Goal: Task Accomplishment & Management: Complete application form

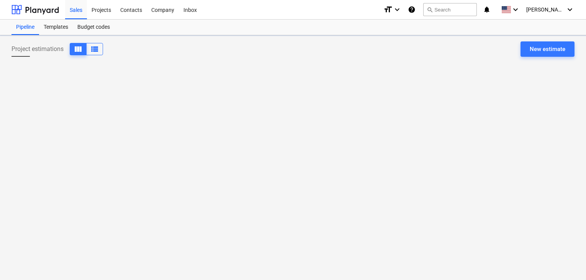
click at [97, 15] on div "Projects" at bounding box center [101, 10] width 29 height 20
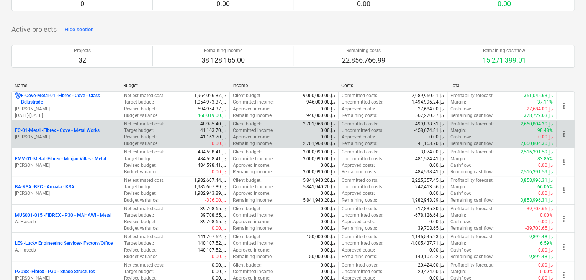
scroll to position [115, 0]
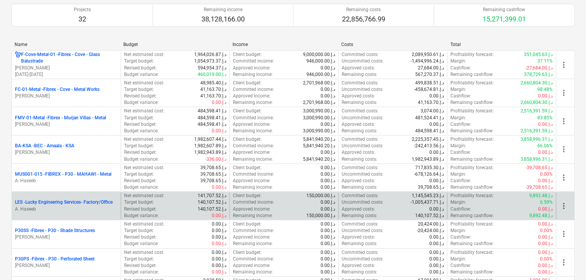
click at [77, 207] on p "A. Haseeb" at bounding box center [66, 209] width 103 height 7
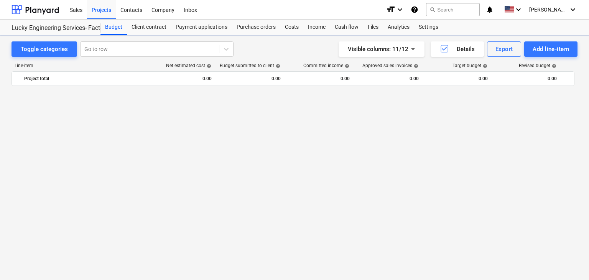
scroll to position [18408, 0]
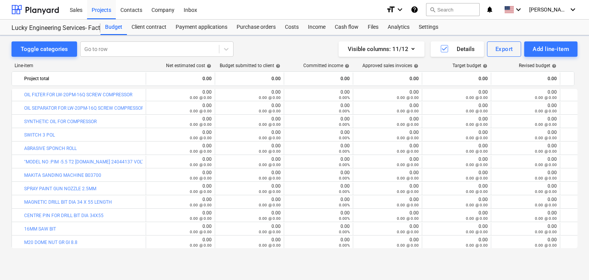
click at [549, 49] on div "Add line-item" at bounding box center [550, 49] width 36 height 10
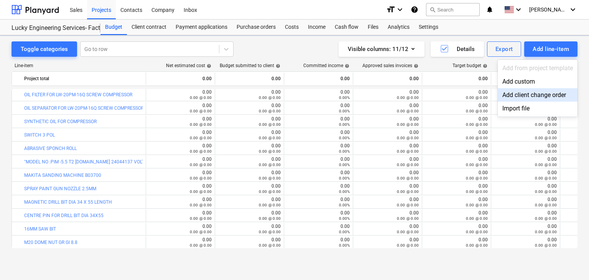
click at [520, 90] on div "Add client change order" at bounding box center [538, 94] width 80 height 13
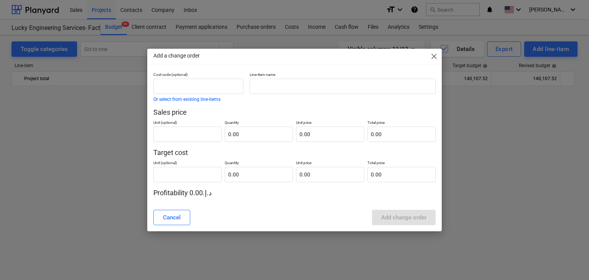
scroll to position [18408, 0]
click at [430, 56] on span "close" at bounding box center [433, 56] width 9 height 9
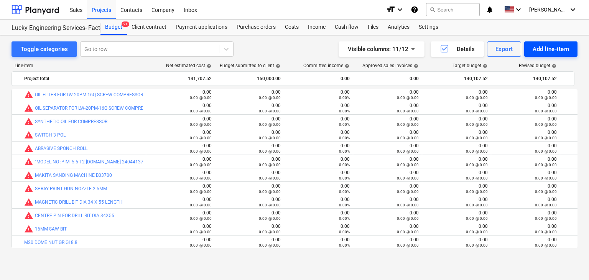
click at [548, 44] on div "Add line-item" at bounding box center [550, 49] width 36 height 10
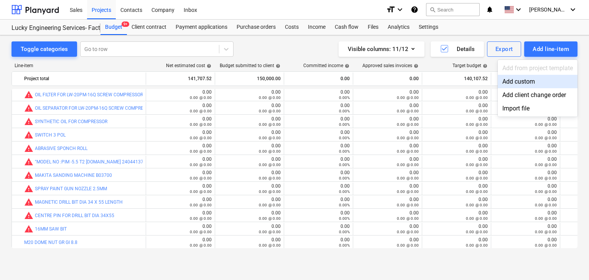
click at [527, 80] on div "Add custom" at bounding box center [538, 81] width 80 height 13
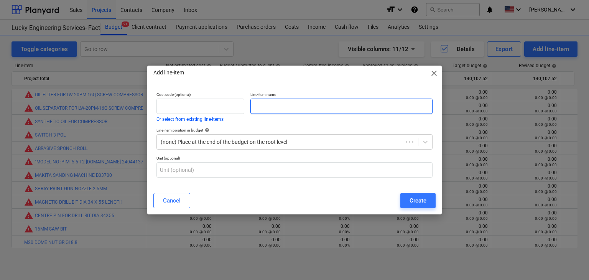
click at [300, 107] on input "text" at bounding box center [341, 106] width 182 height 15
paste input "SERVICE MAINTENANCE FOR 150KVA DIESEL GENERATOR SETS INCLUDING PARTS LOCATION :…"
type input "SERVICE MAINTENANCE FOR 150KVA DIESEL GENERATOR SETS INCLUDING PARTS LOCATION :…"
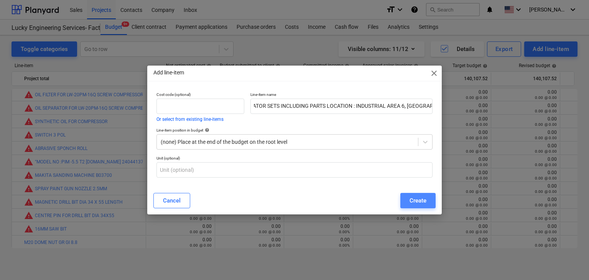
click at [415, 202] on div "Create" at bounding box center [417, 200] width 17 height 10
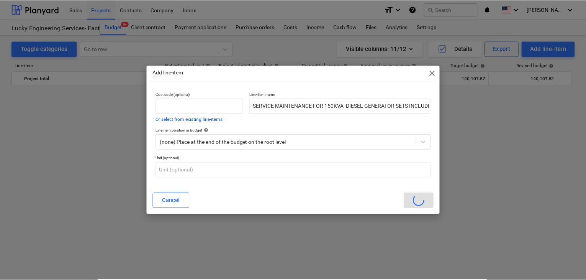
scroll to position [18408, 0]
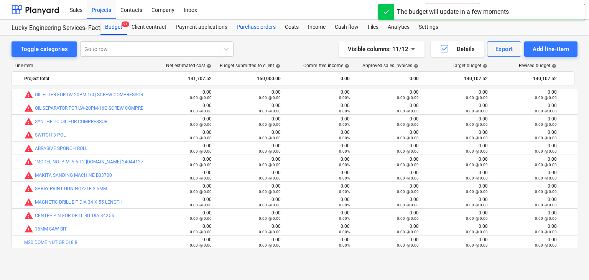
click at [252, 28] on div "Purchase orders" at bounding box center [256, 27] width 48 height 15
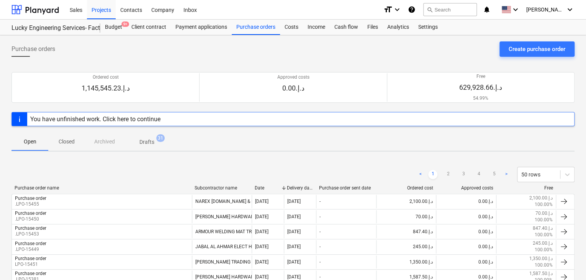
click at [532, 46] on div "Create purchase order" at bounding box center [537, 49] width 57 height 10
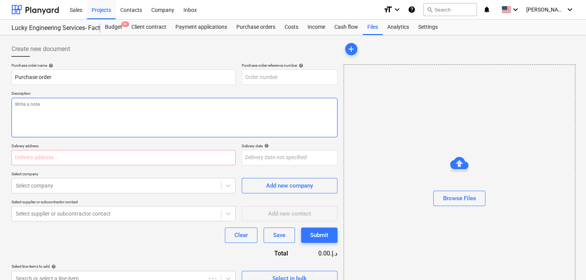
click at [173, 118] on textarea at bounding box center [174, 117] width 326 height 39
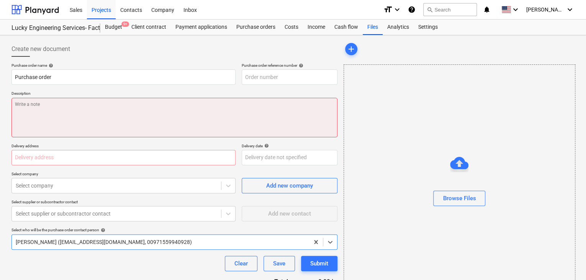
type textarea "x"
type input "LES-PO-521"
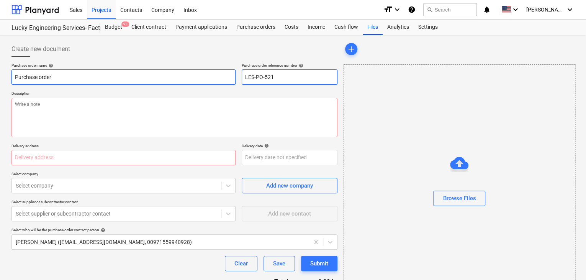
drag, startPoint x: 304, startPoint y: 82, endPoint x: 218, endPoint y: 81, distance: 85.5
click at [218, 81] on div "Purchase order name help Purchase order Purchase order reference number help LE…" at bounding box center [174, 74] width 326 height 22
type textarea "x"
type input "."
type textarea "x"
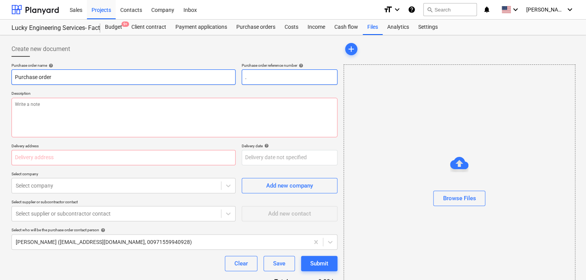
type input ".L"
type textarea "x"
type input ".LP"
type textarea "x"
type input ".LPO"
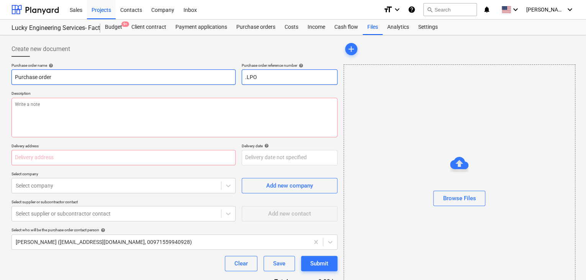
type textarea "x"
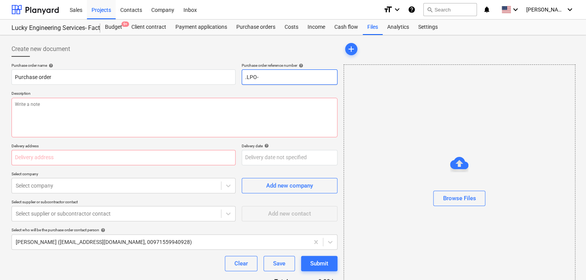
type input ".LPO-"
type textarea "x"
type input ".LPO-1"
type textarea "x"
type input ".LPO-15"
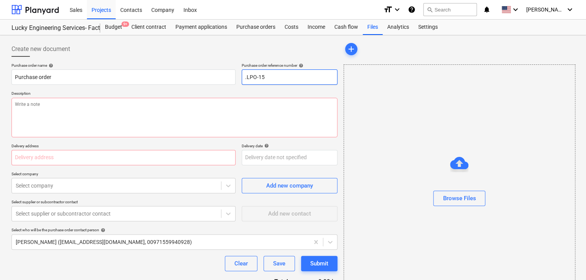
type textarea "x"
type input ".LPO-154"
type textarea "x"
type input ".LPO-1546"
type textarea "x"
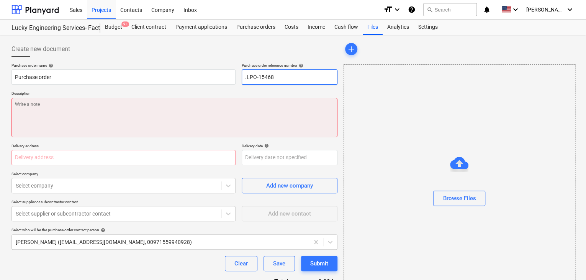
type input ".LPO-15468"
click at [64, 108] on textarea at bounding box center [174, 117] width 326 height 39
type textarea "x"
type textarea "0"
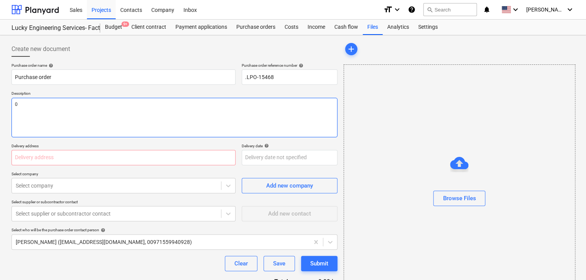
type textarea "x"
type textarea "03"
type textarea "x"
type textarea "03/"
type textarea "x"
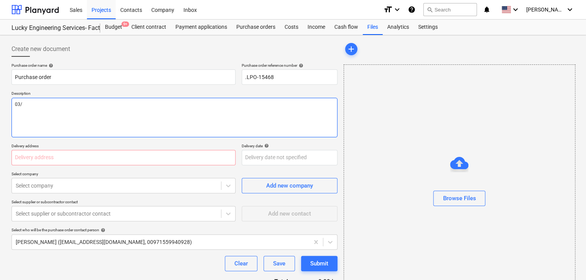
type textarea "03/S"
type textarea "x"
type textarea "03/SE"
type textarea "x"
type textarea "03/SEP"
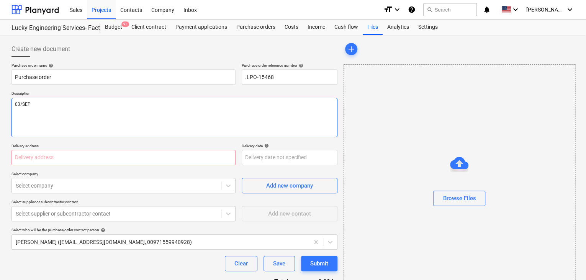
type textarea "x"
type textarea "03/SEP/"
type textarea "x"
type textarea "03/[DATE]"
type textarea "x"
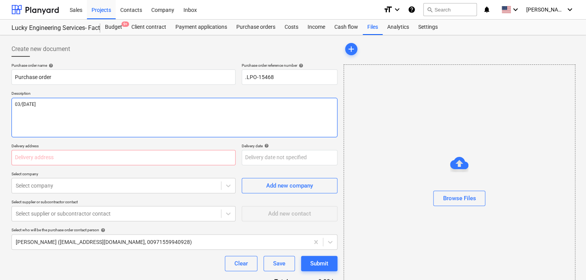
type textarea "[DATE]"
type textarea "x"
type textarea "[DATE]"
type textarea "x"
type textarea "[DATE]"
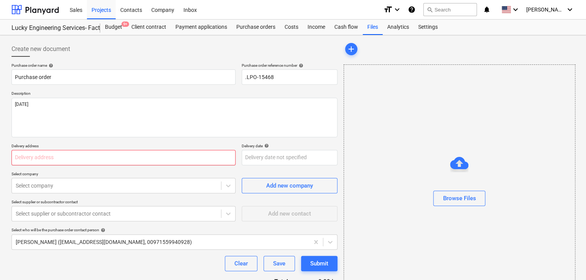
click at [31, 157] on input "text" at bounding box center [123, 157] width 224 height 15
type textarea "x"
type input "L"
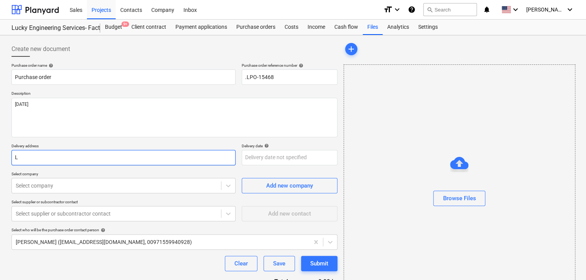
type textarea "x"
type input "LU"
type textarea "x"
type input "LUC"
type textarea "x"
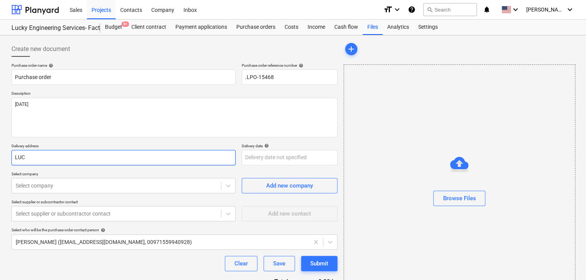
type input "LUCK"
type textarea "x"
type input "LUCKY"
type textarea "x"
type input "LUCKY"
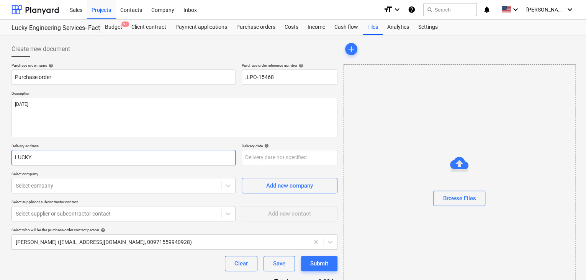
type textarea "x"
type input "LUCKY E"
type textarea "x"
type input "LUCKY EN"
type textarea "x"
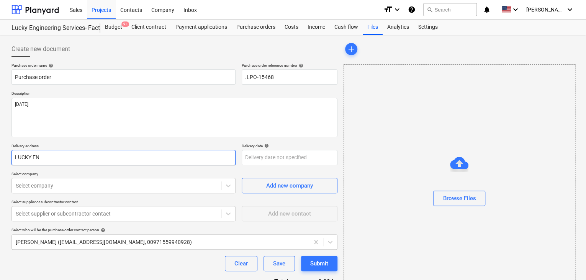
type input "LUCKY ENG"
type textarea "x"
type input "LUCKY ENGI"
type textarea "x"
type input "LUCKY ENGIN"
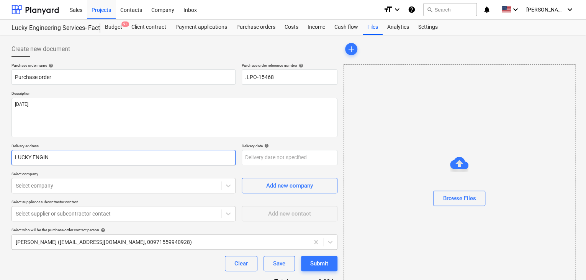
type textarea "x"
type input "LUCKY ENGINE"
type textarea "x"
type input "LUCKY ENGINEE"
type textarea "x"
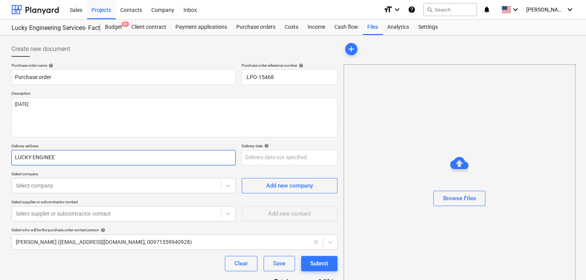
type input "LUCKY ENGINEER"
type textarea "x"
type input "LUCKY ENGINEERI"
type textarea "x"
type input "LUCKY ENGINEERIN"
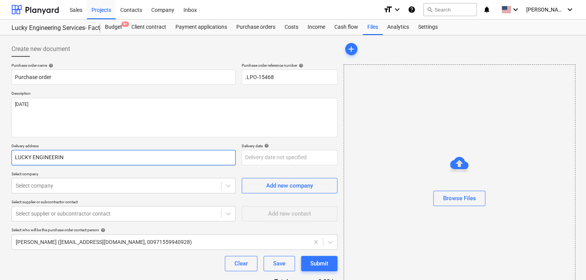
type textarea "x"
type input "LUCKY ENGINEERING"
type textarea "x"
type input "LUCKY ENGINEERING"
type textarea "x"
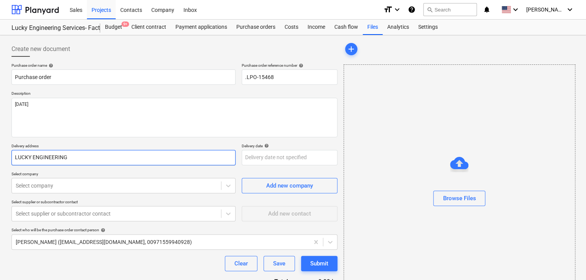
type input "LUCKY ENGINEERING S"
type textarea "x"
type input "LUCKY ENGINEERING SE"
type textarea "x"
type input "LUCKY ENGINEERING SER"
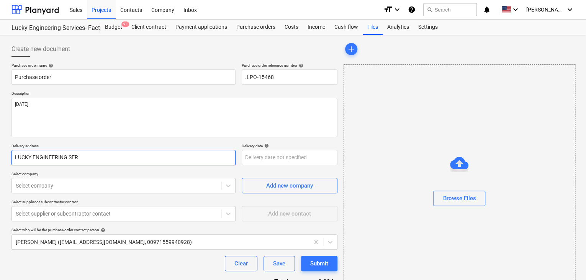
type textarea "x"
type input "LUCKY ENGINEERING SERV"
type textarea "x"
type input "LUCKY ENGINEERING SERVI"
type textarea "x"
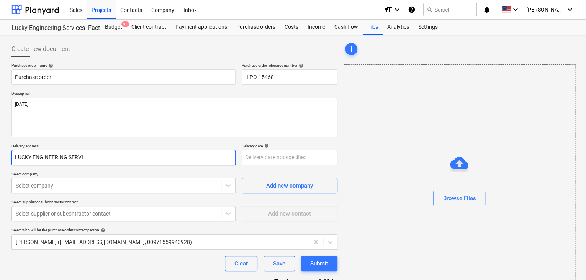
type input "LUCKY ENGINEERING SERVIC"
type textarea "x"
type input "LUCKY ENGINEERING SERVICE"
type textarea "x"
type input "LUCKY ENGINEERING SERVICES"
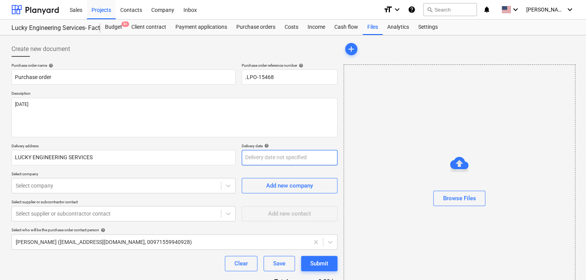
click at [258, 160] on body "Sales Projects Contacts Company Inbox format_size keyboard_arrow_down help sear…" at bounding box center [293, 140] width 586 height 280
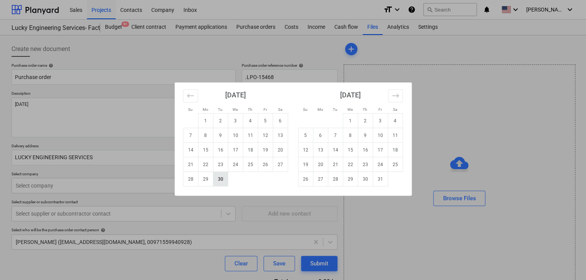
click at [213, 183] on td "30" at bounding box center [220, 179] width 15 height 15
type textarea "x"
type input "[DATE]"
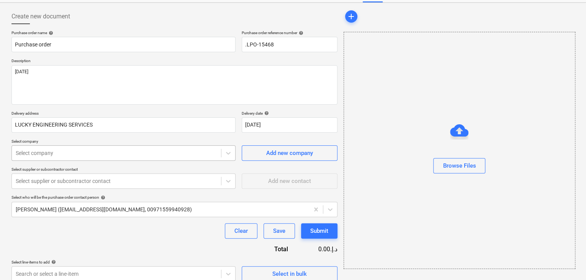
click at [39, 183] on body "Sales Projects Contacts Company Inbox format_size keyboard_arrow_down help sear…" at bounding box center [293, 107] width 586 height 280
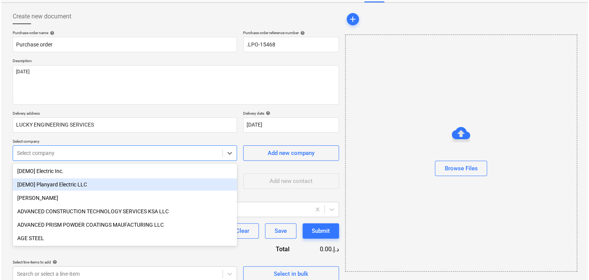
scroll to position [36, 0]
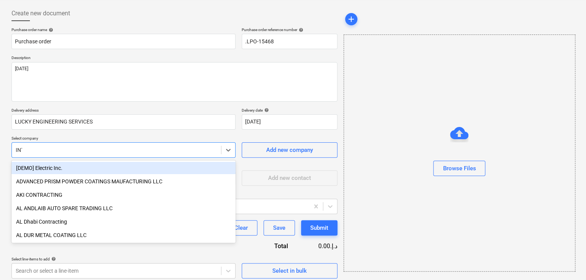
type input "INTER"
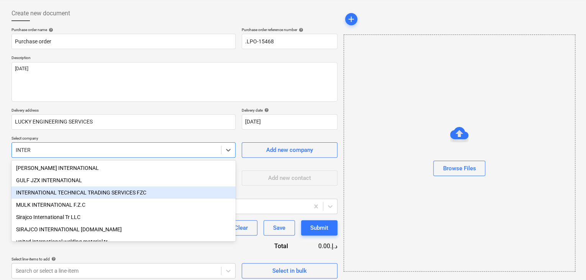
click at [69, 191] on div "INTERNATIONAL TECHNICAL TRADING SERVICES FZC" at bounding box center [123, 192] width 224 height 12
type textarea "x"
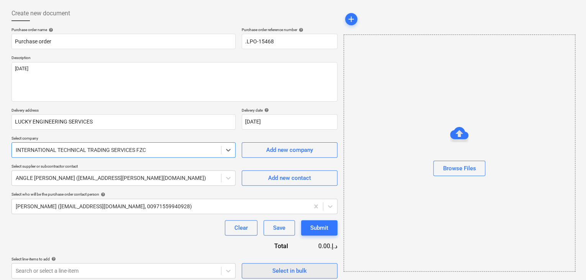
click at [288, 273] on div "Select in bulk" at bounding box center [290, 271] width 34 height 10
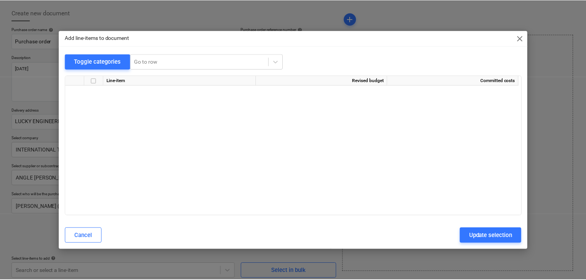
scroll to position [15538, 0]
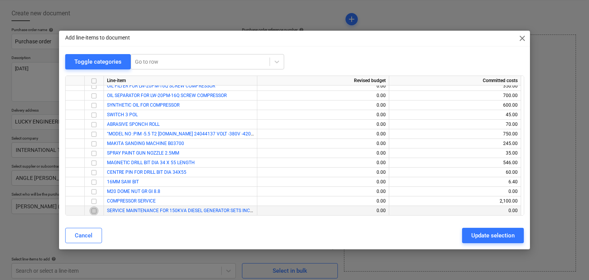
click at [93, 210] on input "checkbox" at bounding box center [93, 210] width 9 height 9
drag, startPoint x: 503, startPoint y: 233, endPoint x: 112, endPoint y: 231, distance: 390.2
click at [498, 234] on div "Update selection" at bounding box center [492, 235] width 43 height 10
type textarea "x"
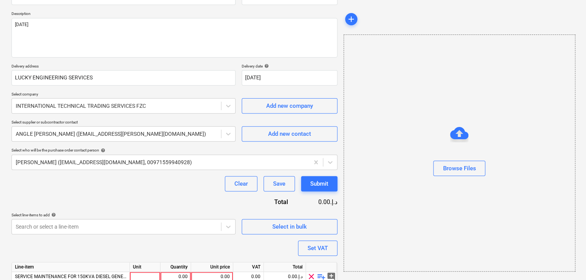
scroll to position [112, 0]
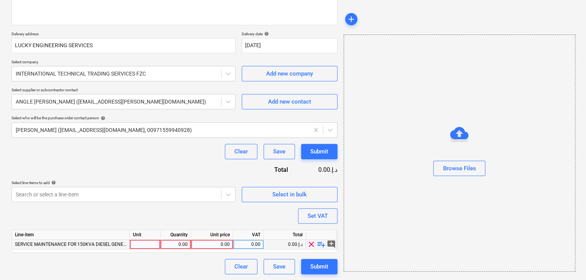
click at [143, 244] on div at bounding box center [145, 245] width 31 height 10
type input "LS"
type textarea "x"
click at [173, 241] on div "0.00" at bounding box center [176, 245] width 24 height 10
type input "1"
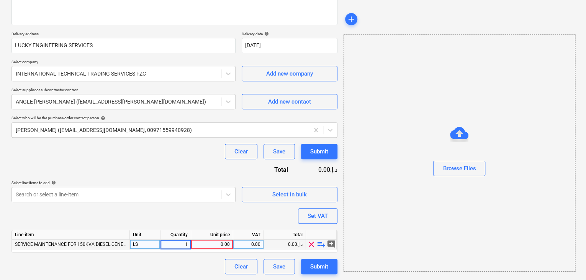
type textarea "x"
click at [199, 241] on div "0.00" at bounding box center [212, 245] width 36 height 10
type input "1500"
type textarea "x"
drag, startPoint x: 432, startPoint y: 230, endPoint x: 357, endPoint y: 206, distance: 79.0
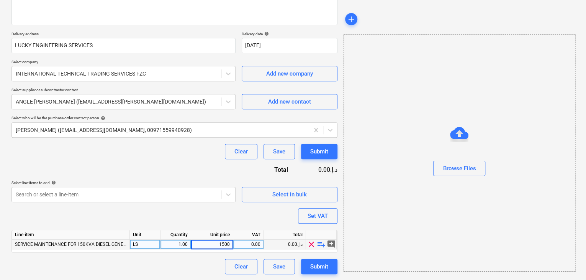
click at [425, 229] on div "Browse Files" at bounding box center [460, 152] width 232 height 237
click at [309, 215] on div "Set VAT" at bounding box center [318, 216] width 20 height 10
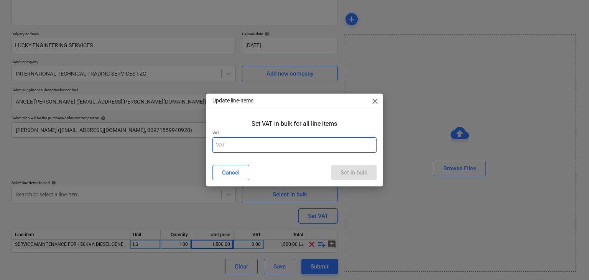
click at [275, 146] on input "text" at bounding box center [294, 144] width 164 height 15
type input "5"
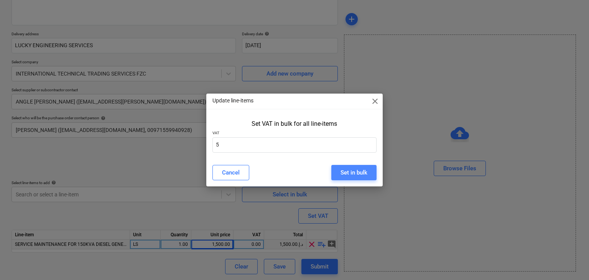
click at [365, 166] on button "Set in bulk" at bounding box center [353, 172] width 45 height 15
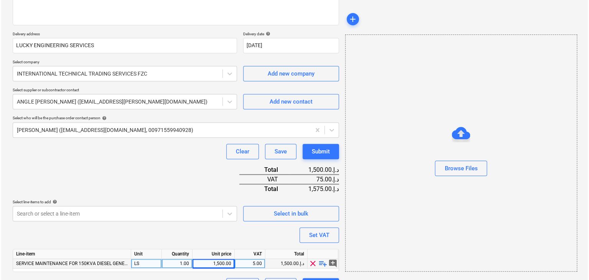
scroll to position [131, 0]
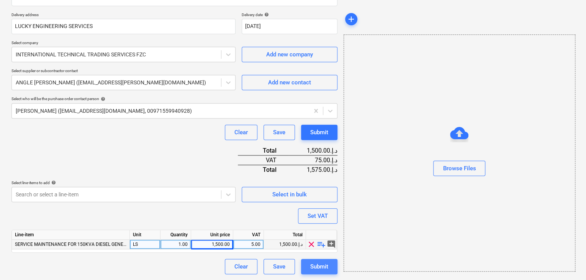
click at [319, 261] on div "Submit" at bounding box center [319, 266] width 18 height 10
type textarea "x"
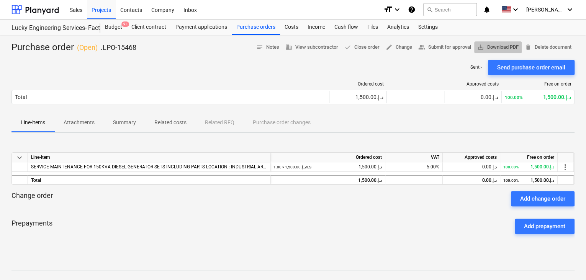
click at [509, 45] on span "save_alt Download PDF" at bounding box center [498, 47] width 41 height 9
